Goal: Find specific page/section: Find specific page/section

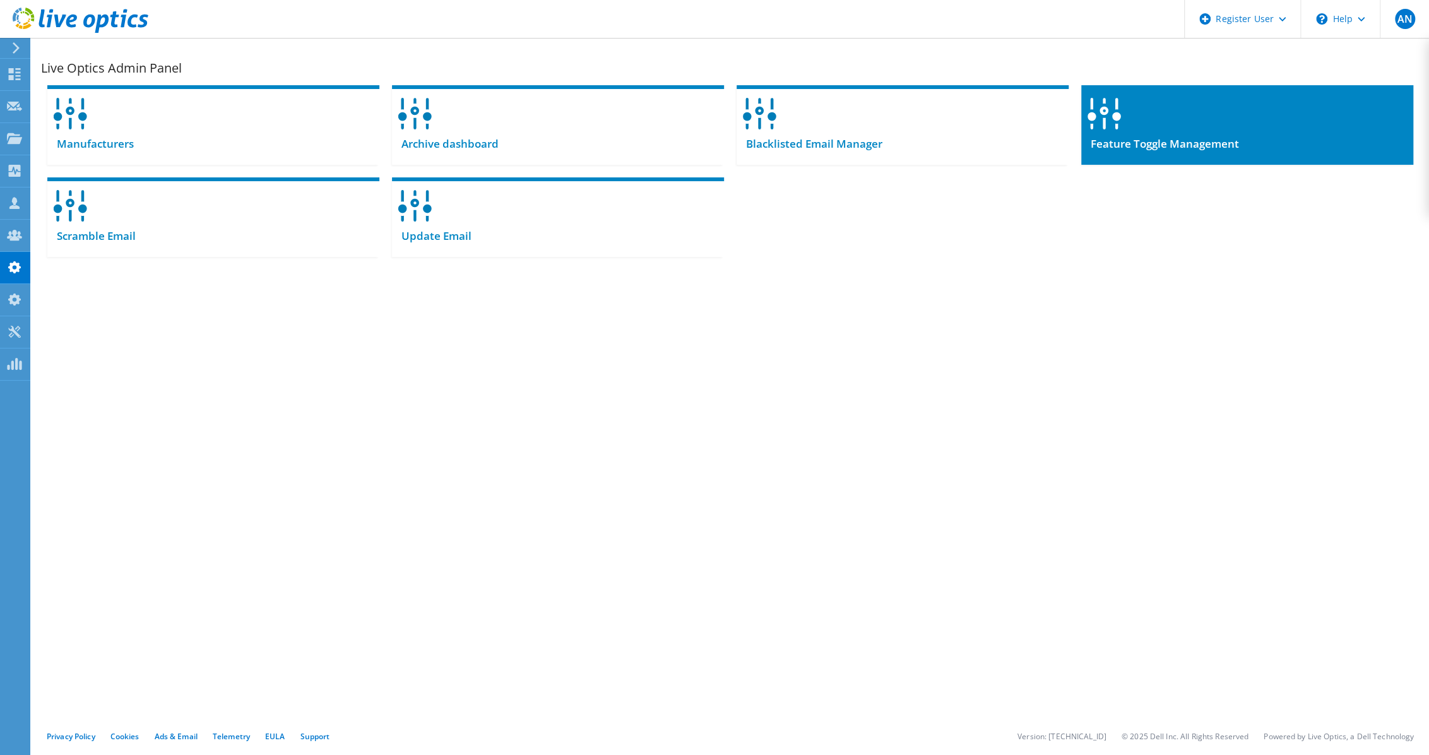
click at [1177, 145] on span "Feature Toggle Management" at bounding box center [1161, 144] width 158 height 14
